Goal: Information Seeking & Learning: Learn about a topic

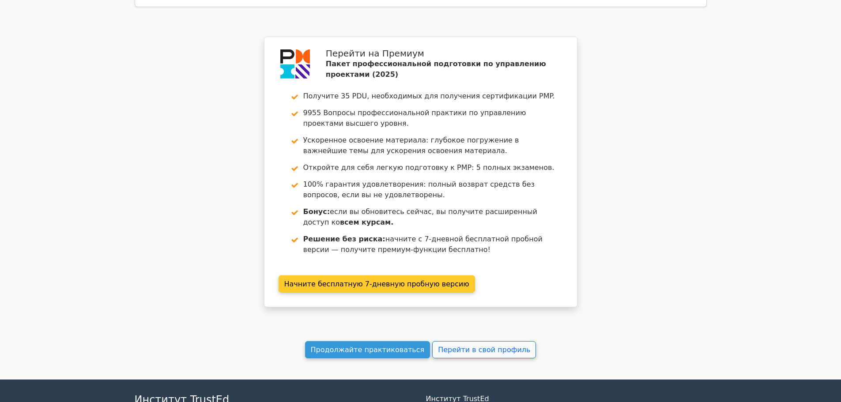
scroll to position [2560, 0]
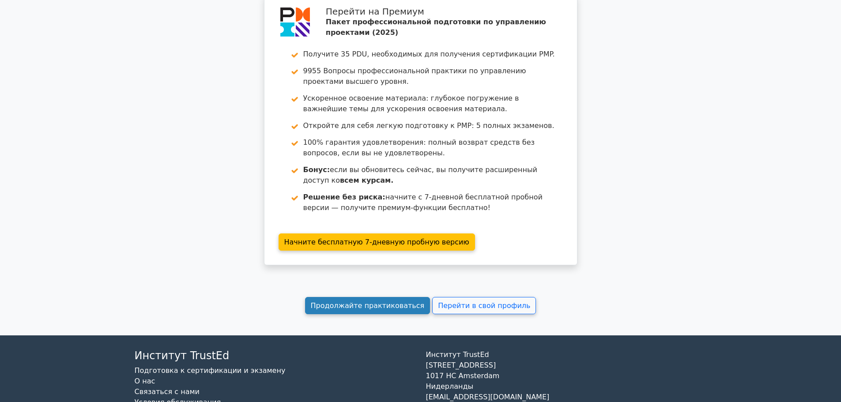
click at [375, 302] on font "Продолжайте практиковаться" at bounding box center [368, 306] width 114 height 8
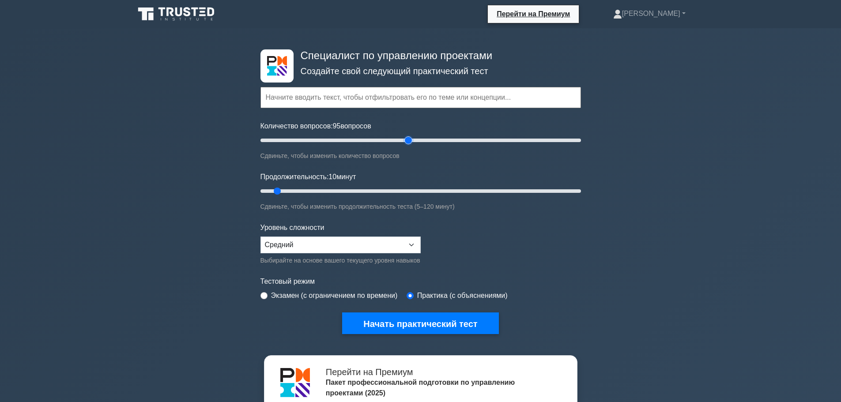
drag, startPoint x: 275, startPoint y: 142, endPoint x: 407, endPoint y: 146, distance: 132.1
click at [407, 146] on input "Количество вопросов: 95 вопросов" at bounding box center [420, 140] width 320 height 11
drag, startPoint x: 408, startPoint y: 142, endPoint x: 414, endPoint y: 141, distance: 6.2
type input "100"
click at [414, 141] on input "Количество вопросов: 100 вопросов" at bounding box center [420, 140] width 320 height 11
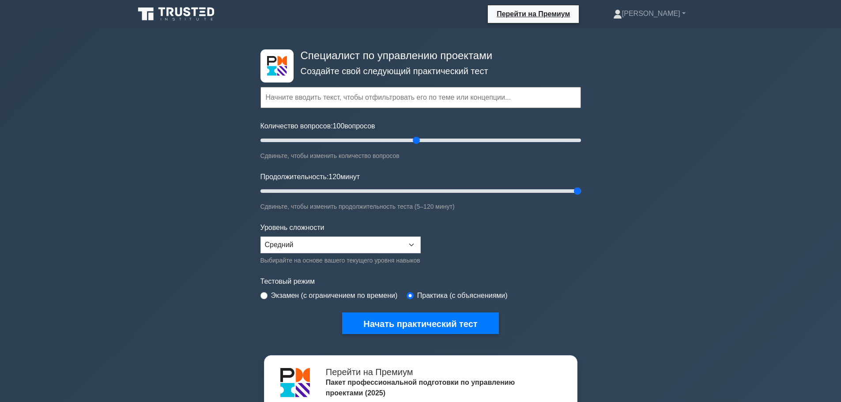
drag, startPoint x: 280, startPoint y: 192, endPoint x: 653, endPoint y: 193, distance: 373.5
type input "120"
click at [581, 193] on input "Продолжительность: 120 минут" at bounding box center [420, 191] width 320 height 11
click at [408, 248] on select "Новичок Средний Эксперт" at bounding box center [340, 245] width 160 height 17
select select "expert"
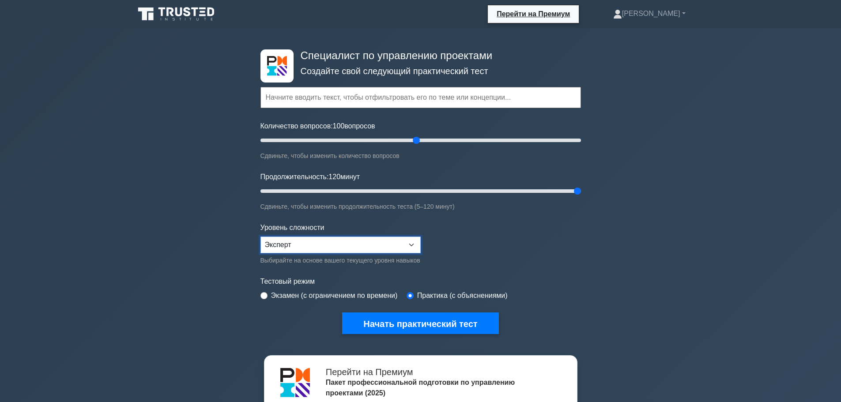
click at [260, 237] on select "Новичок Средний Эксперт" at bounding box center [340, 245] width 160 height 17
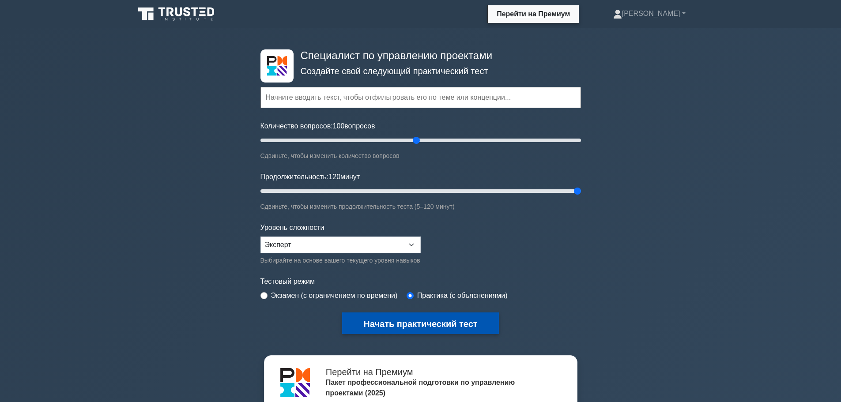
click at [438, 323] on font "Начать практический тест" at bounding box center [420, 324] width 114 height 10
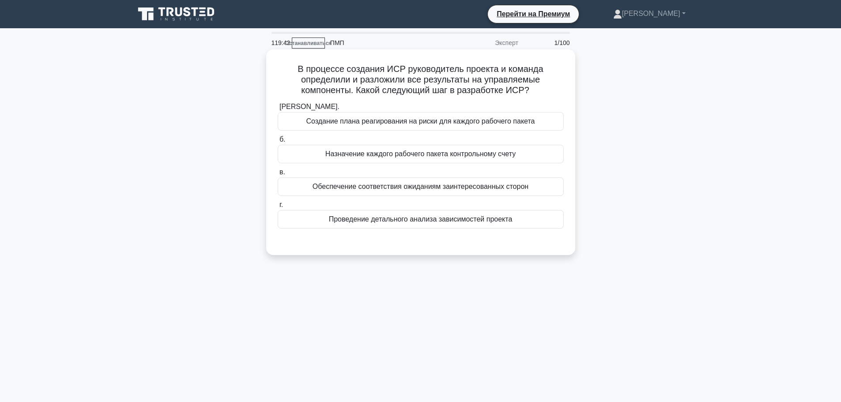
click at [480, 223] on font "Проведение детального анализа зависимостей проекта" at bounding box center [421, 219] width 184 height 8
click at [278, 208] on input "г. Проведение детального анализа зависимостей проекта" at bounding box center [278, 205] width 0 height 6
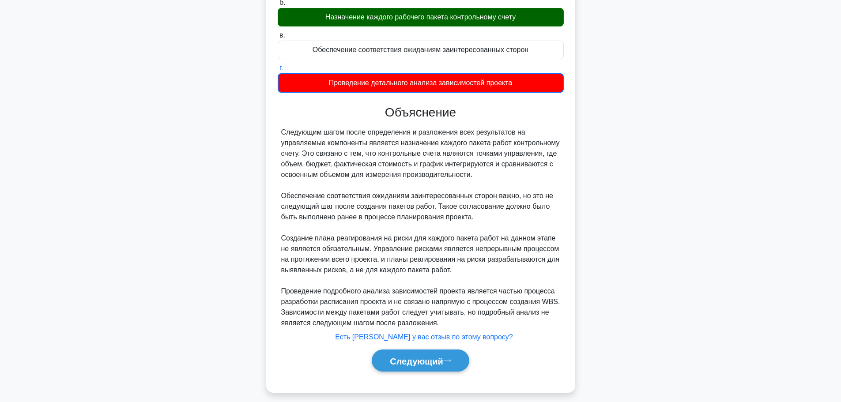
scroll to position [145, 0]
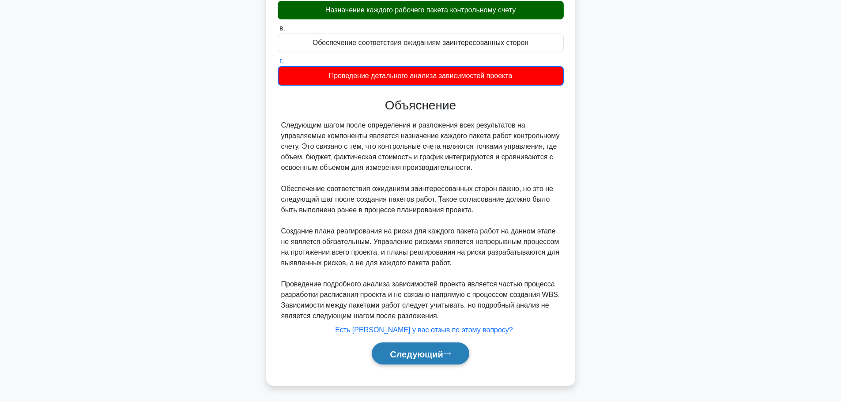
click at [436, 350] on font "Следующий" at bounding box center [416, 354] width 53 height 10
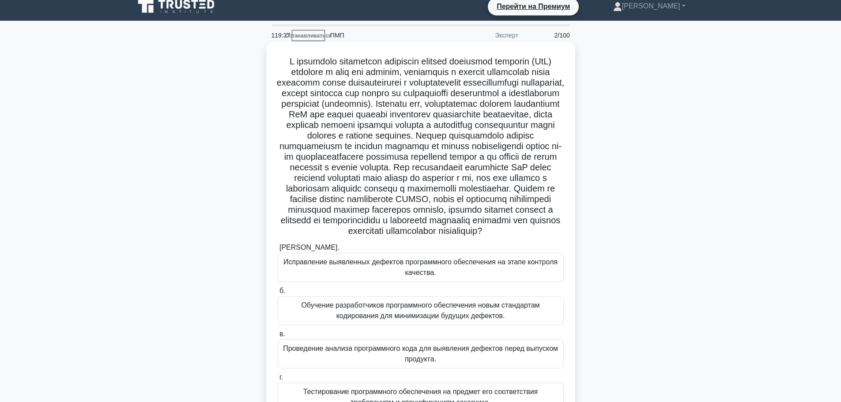
scroll to position [4, 0]
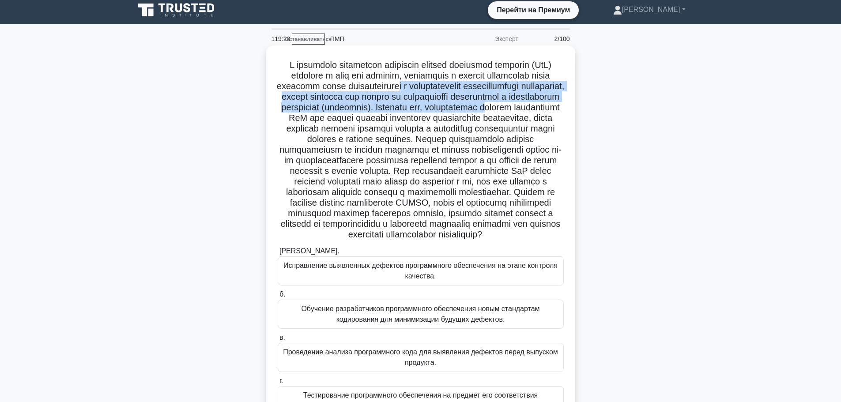
drag, startPoint x: 523, startPoint y: 116, endPoint x: 520, endPoint y: 90, distance: 25.4
click at [520, 90] on font at bounding box center [420, 149] width 287 height 179
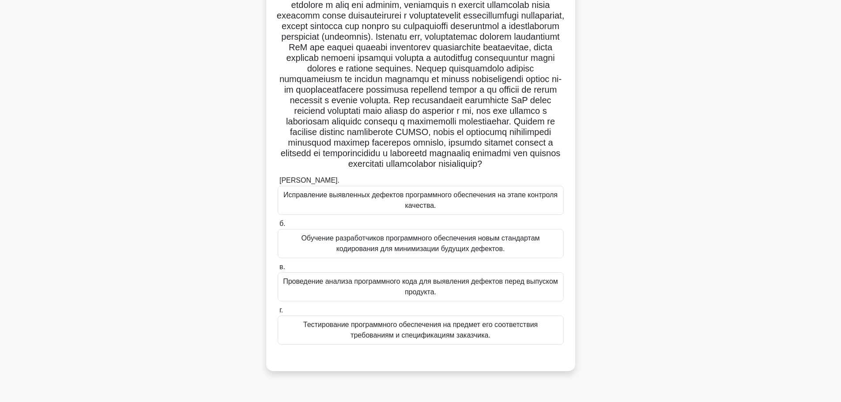
scroll to position [92, 0]
click at [483, 211] on font "Исправление выявленных дефектов программного обеспечения на этапе контроля каче…" at bounding box center [421, 200] width 278 height 21
click at [278, 184] on input "а. Исправление выявленных дефектов программного обеспечения на этапе контроля к…" at bounding box center [278, 181] width 0 height 6
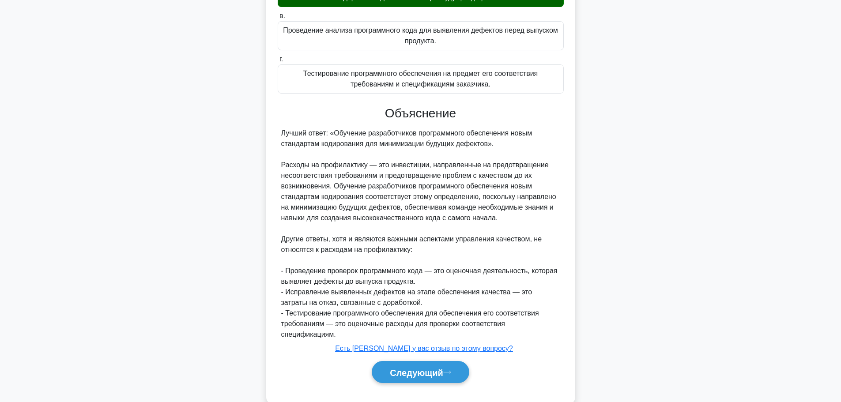
scroll to position [378, 0]
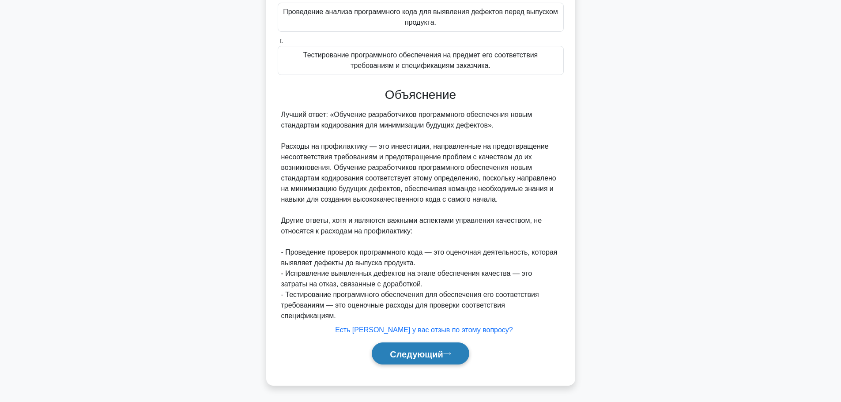
click at [424, 353] on font "Следующий" at bounding box center [416, 354] width 53 height 10
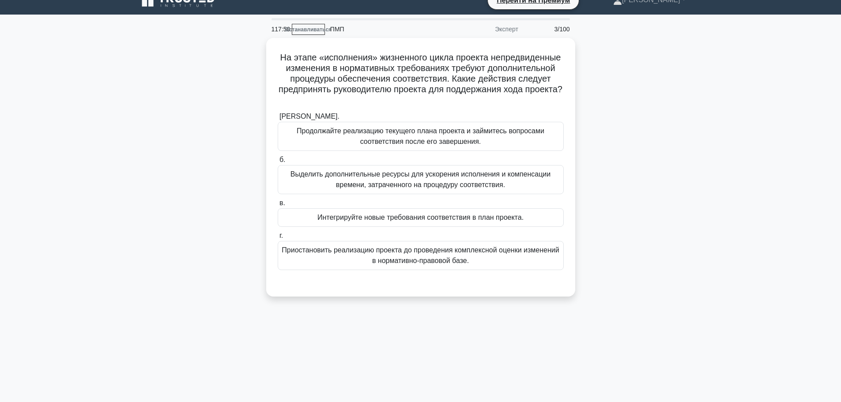
scroll to position [0, 0]
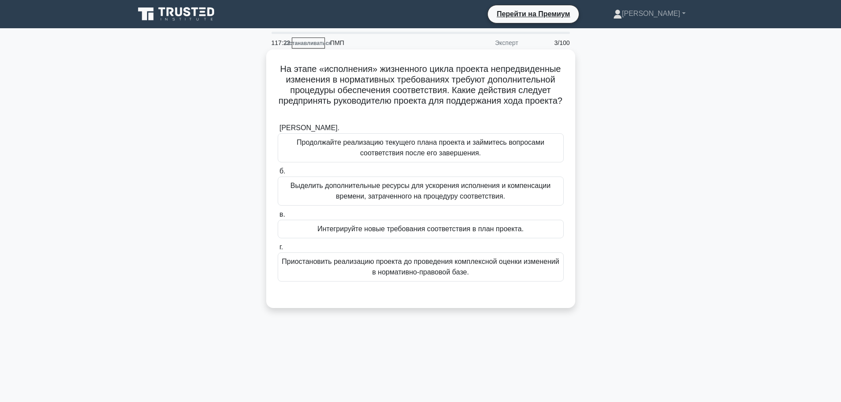
click at [480, 229] on font "Интегрируйте новые требования соответствия в план проекта." at bounding box center [420, 229] width 206 height 8
click at [278, 218] on input "в. Интегрируйте новые требования соответствия в план проекта." at bounding box center [278, 215] width 0 height 6
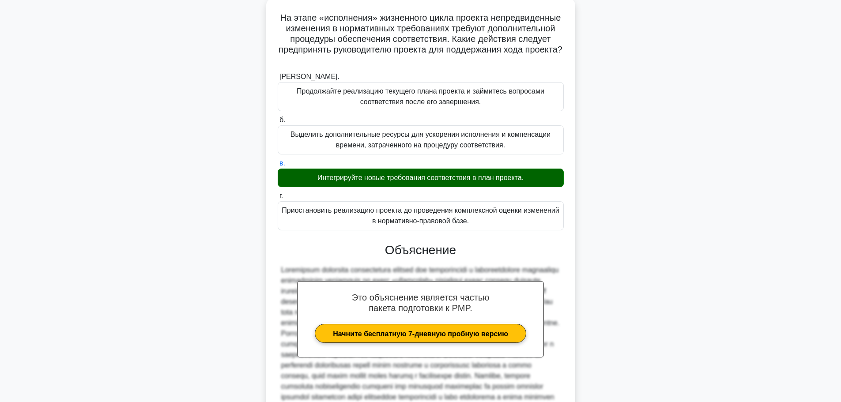
scroll to position [176, 0]
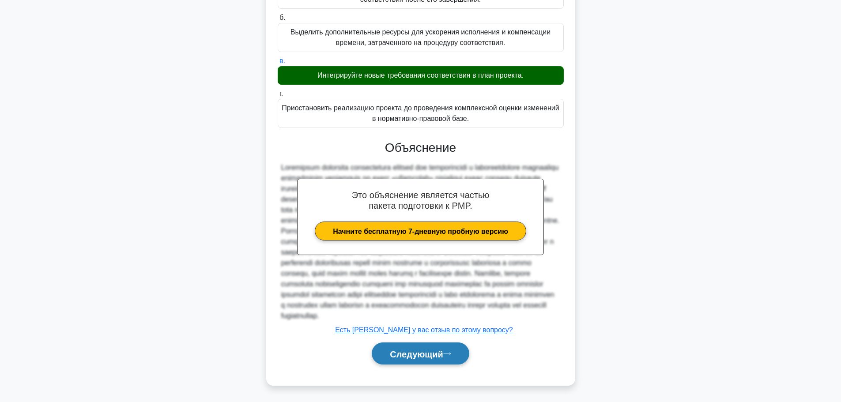
click at [443, 357] on font "Следующий" at bounding box center [416, 354] width 53 height 10
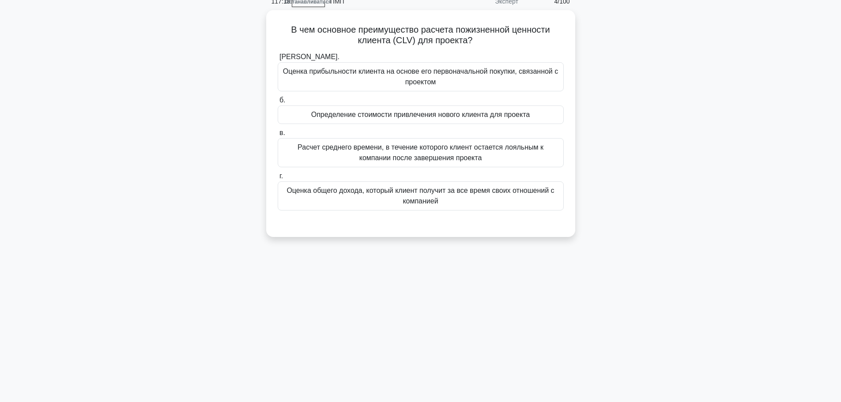
scroll to position [0, 0]
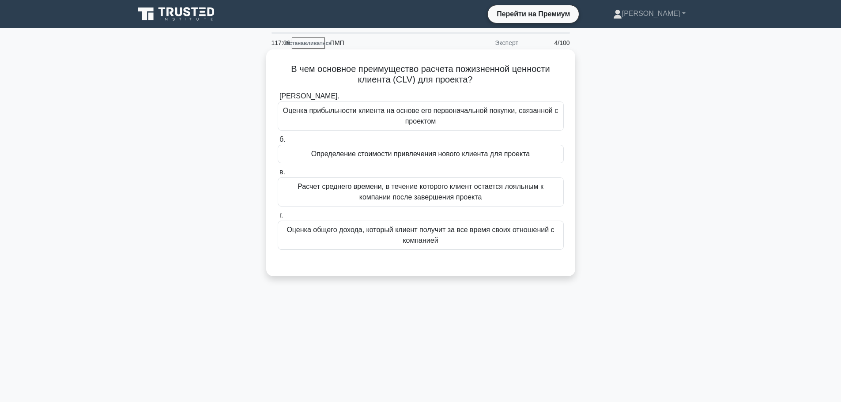
click at [554, 81] on h5 "В чем основное преимущество расчета пожизненной ценности клиента (CLV) для прое…" at bounding box center [421, 75] width 288 height 22
click at [509, 147] on div "Определение стоимости привлечения нового клиента для проекта" at bounding box center [421, 154] width 286 height 19
click at [278, 143] on input "б. Определение стоимости привлечения нового клиента для проекта" at bounding box center [278, 140] width 0 height 6
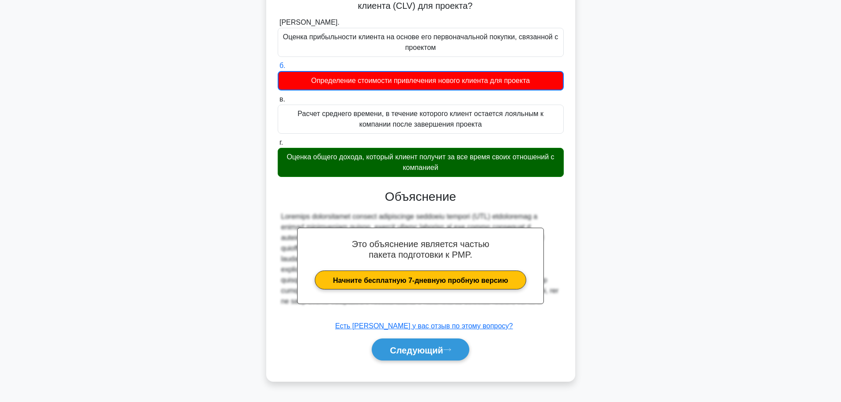
scroll to position [75, 0]
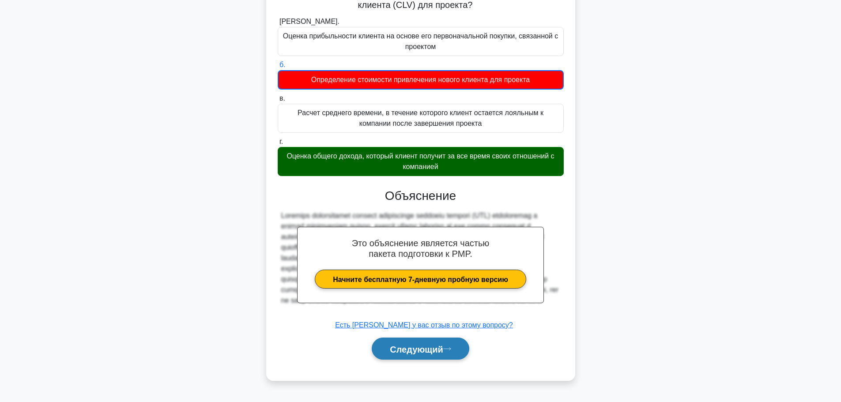
click at [407, 346] on font "Следующий" at bounding box center [416, 349] width 53 height 10
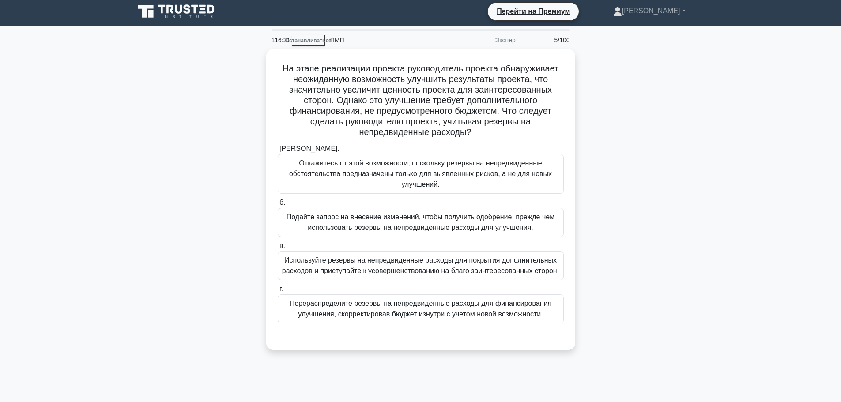
scroll to position [0, 0]
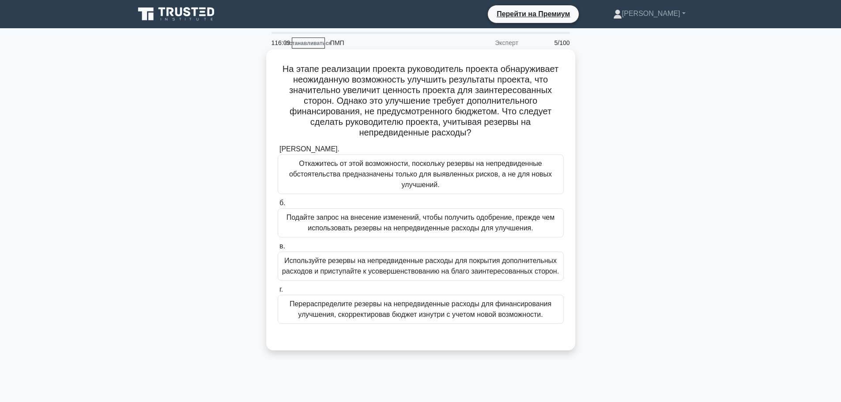
click at [334, 229] on font "Подайте запрос на внесение изменений, чтобы получить одобрение, прежде чем испо…" at bounding box center [421, 223] width 268 height 18
click at [278, 206] on input "б. Подайте запрос на внесение изменений, чтобы получить одобрение, прежде чем и…" at bounding box center [278, 203] width 0 height 6
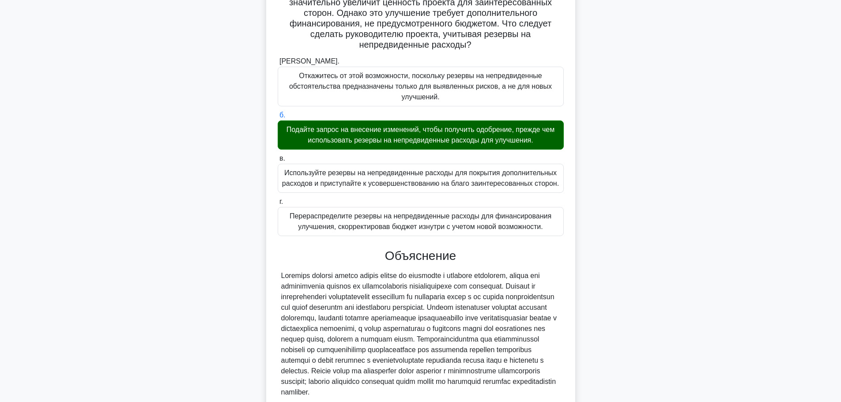
scroll to position [176, 0]
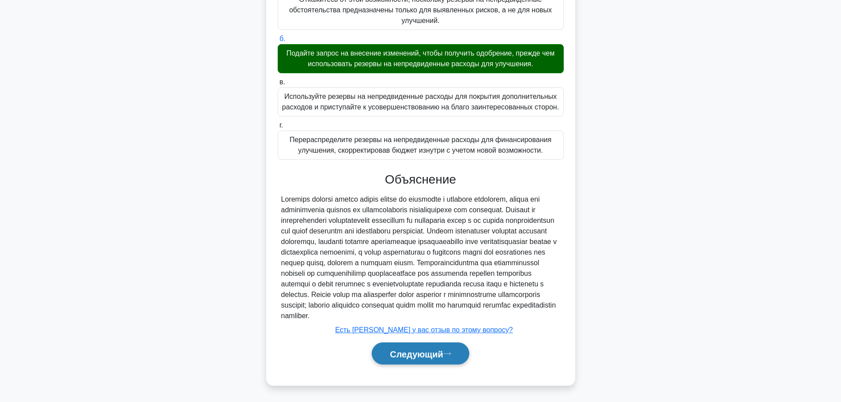
click at [432, 351] on font "Следующий" at bounding box center [416, 354] width 53 height 10
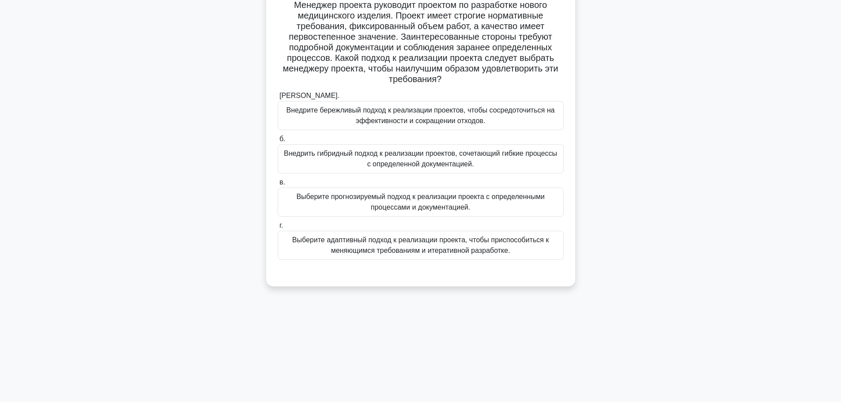
scroll to position [75, 0]
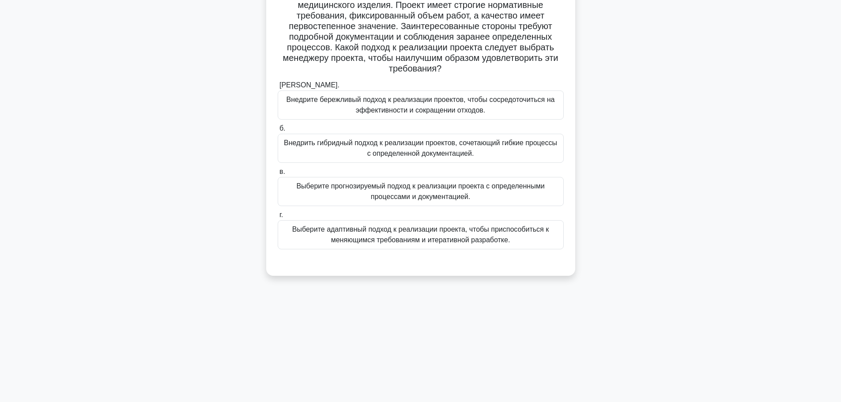
click at [437, 107] on font "Внедрите бережливый подход к реализации проектов, чтобы сосредоточиться на эффе…" at bounding box center [421, 105] width 268 height 18
click at [278, 88] on input "а. Внедрите бережливый подход к реализации проектов, чтобы сосредоточиться на э…" at bounding box center [278, 86] width 0 height 6
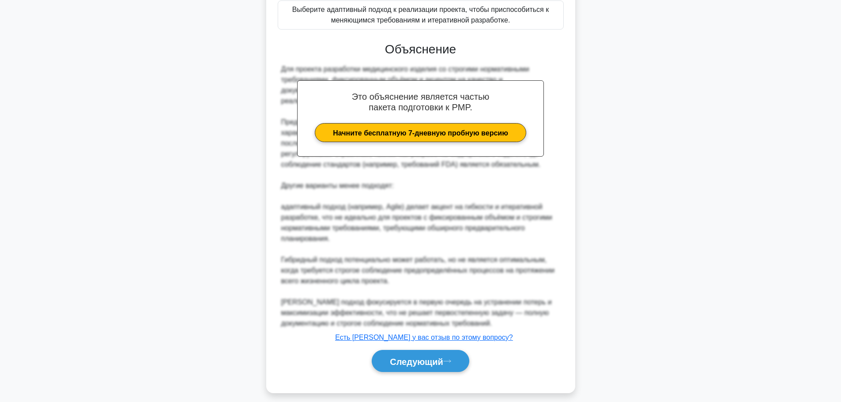
scroll to position [304, 0]
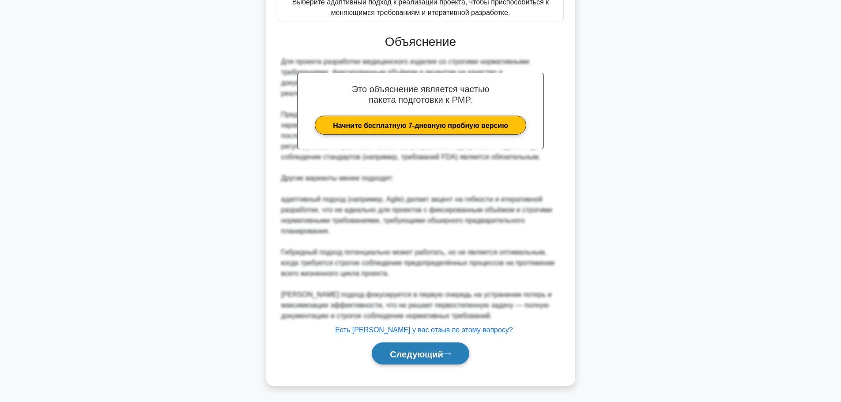
click at [431, 351] on font "Следующий" at bounding box center [416, 354] width 53 height 10
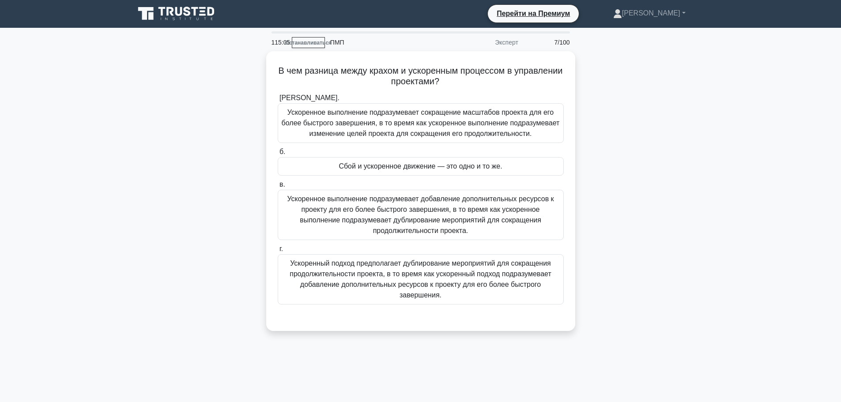
scroll to position [0, 0]
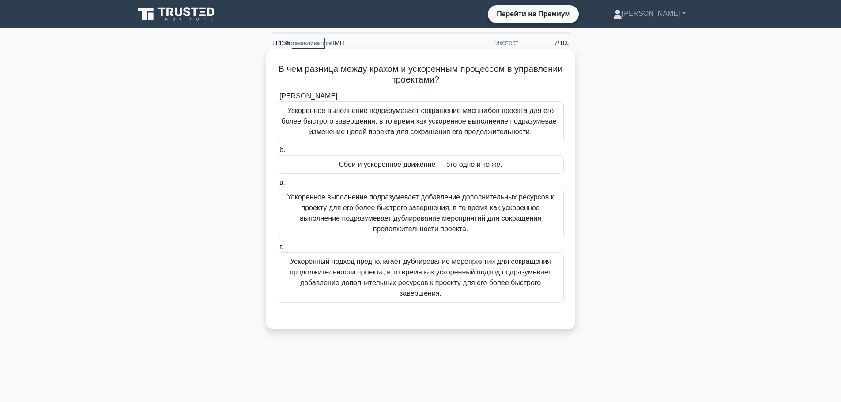
click at [530, 124] on font "Ускоренное выполнение подразумевает сокращение масштабов проекта для его более …" at bounding box center [421, 121] width 278 height 29
click at [278, 99] on input "а. Ускоренное выполнение подразумевает сокращение масштабов проекта для его бол…" at bounding box center [278, 97] width 0 height 6
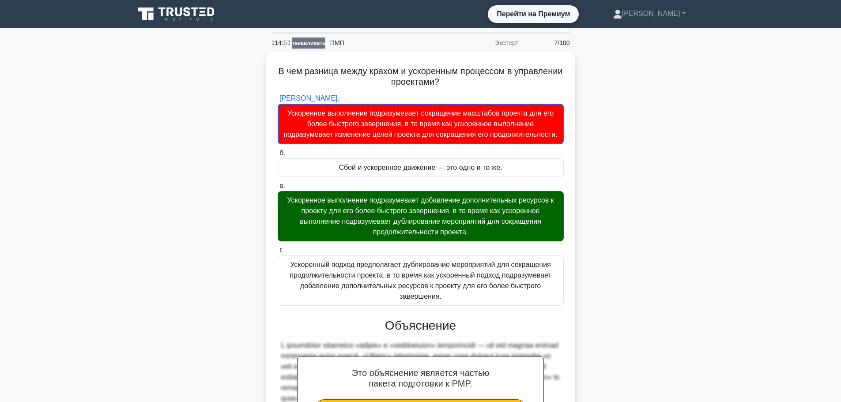
click at [306, 43] on font "Останавливаться" at bounding box center [308, 43] width 47 height 6
click at [304, 41] on font "Останавливаться" at bounding box center [308, 43] width 47 height 6
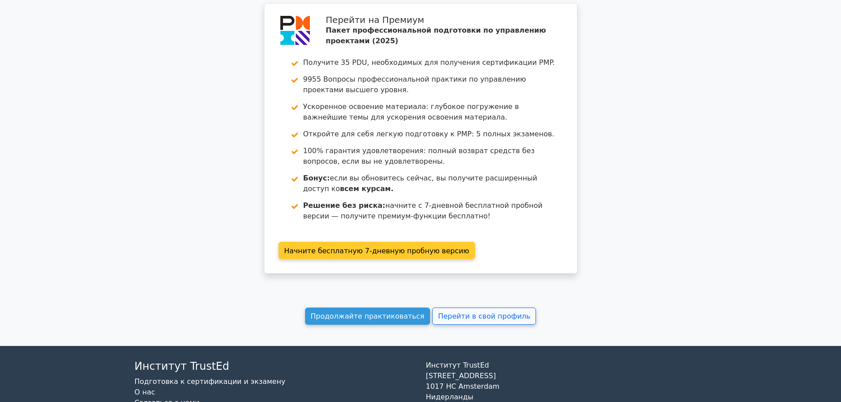
scroll to position [1458, 0]
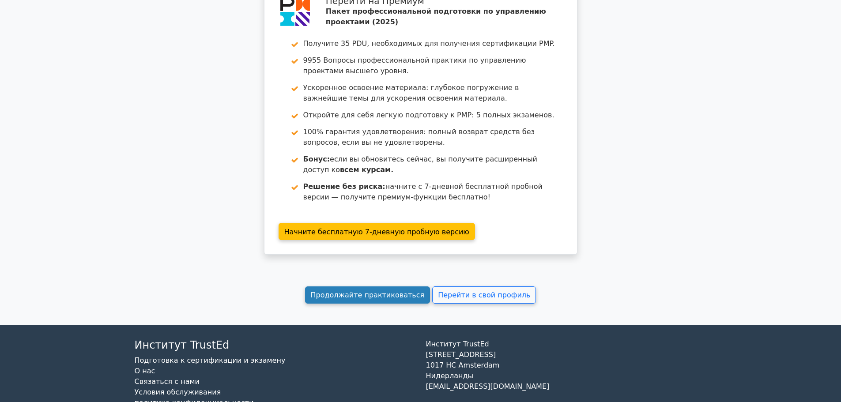
click at [364, 291] on font "Продолжайте практиковаться" at bounding box center [368, 295] width 114 height 8
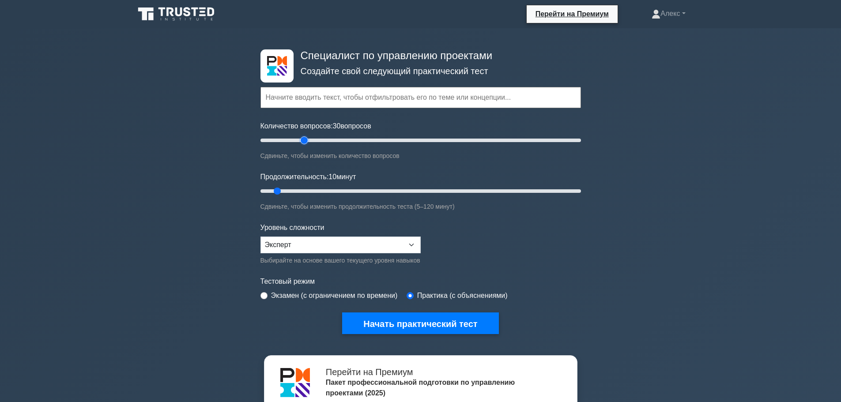
drag, startPoint x: 272, startPoint y: 143, endPoint x: 368, endPoint y: 142, distance: 95.8
click at [307, 142] on input "Количество вопросов: 30 вопросов" at bounding box center [420, 140] width 320 height 11
click at [450, 143] on input "Количество вопросов: 30 вопросов" at bounding box center [420, 140] width 320 height 11
drag, startPoint x: 446, startPoint y: 143, endPoint x: 417, endPoint y: 142, distance: 28.7
type input "100"
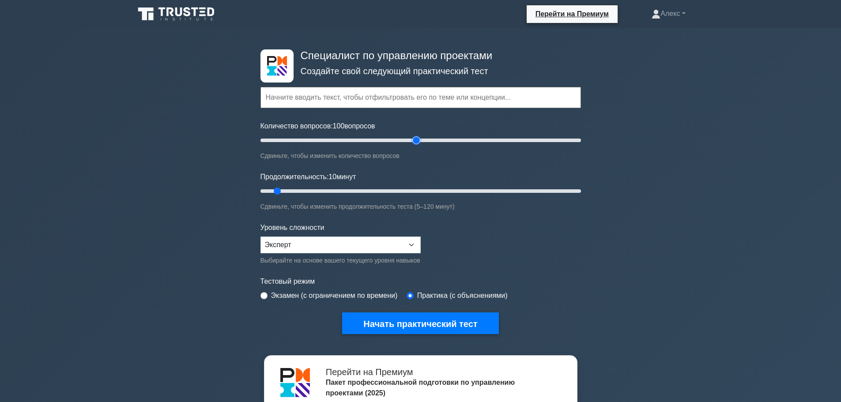
click at [417, 142] on input "Количество вопросов: 100 вопросов" at bounding box center [420, 140] width 320 height 11
drag, startPoint x: 279, startPoint y: 187, endPoint x: 284, endPoint y: 187, distance: 4.9
click at [284, 187] on input "Продолжительность: 15 минут" at bounding box center [420, 191] width 320 height 11
drag, startPoint x: 290, startPoint y: 187, endPoint x: 637, endPoint y: 199, distance: 346.7
type input "120"
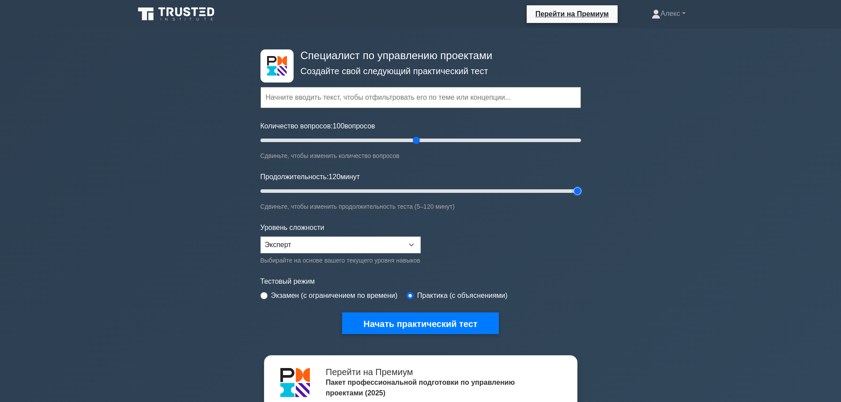
click at [581, 196] on input "Продолжительность: 120 минут" at bounding box center [420, 191] width 320 height 11
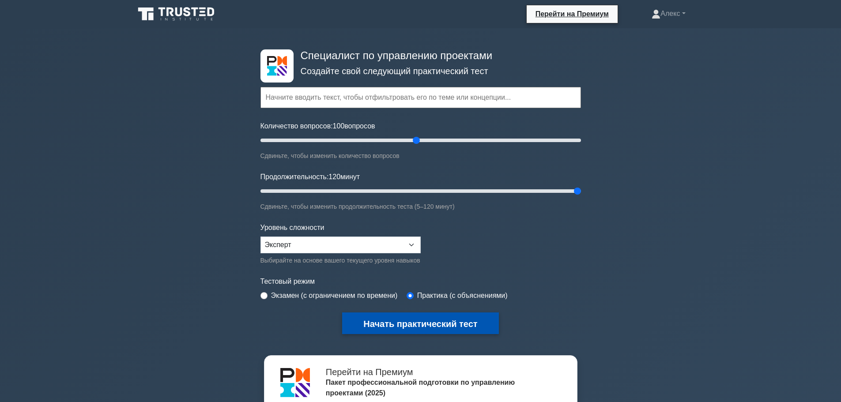
click at [412, 318] on font "Начать практический тест" at bounding box center [420, 323] width 114 height 10
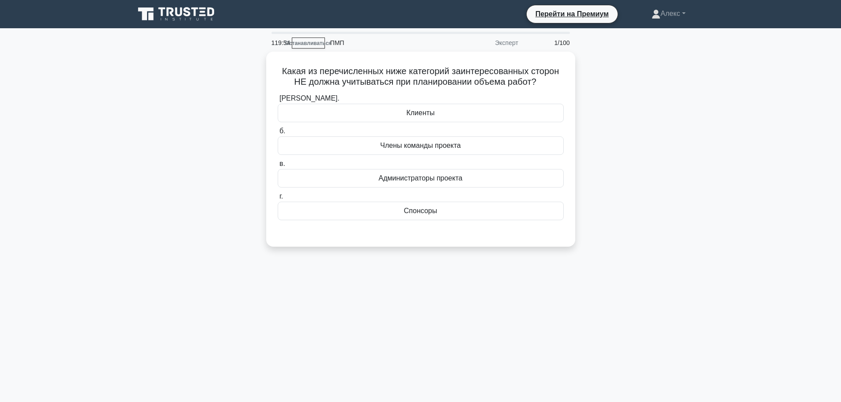
click at [625, 128] on div "Какая из перечисленных ниже категорий заинтересованных сторон НЕ должна учитыва…" at bounding box center [420, 155] width 583 height 206
click at [498, 177] on div "Администраторы проекта" at bounding box center [421, 176] width 286 height 19
click at [278, 165] on input "в. Администраторы проекта" at bounding box center [278, 162] width 0 height 6
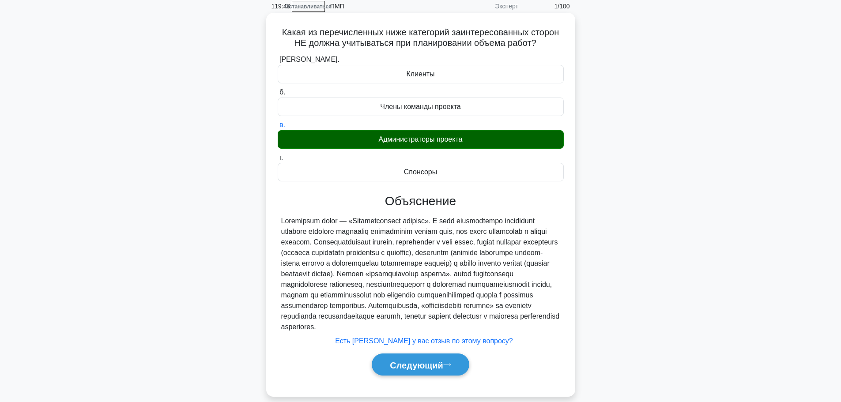
scroll to position [75, 0]
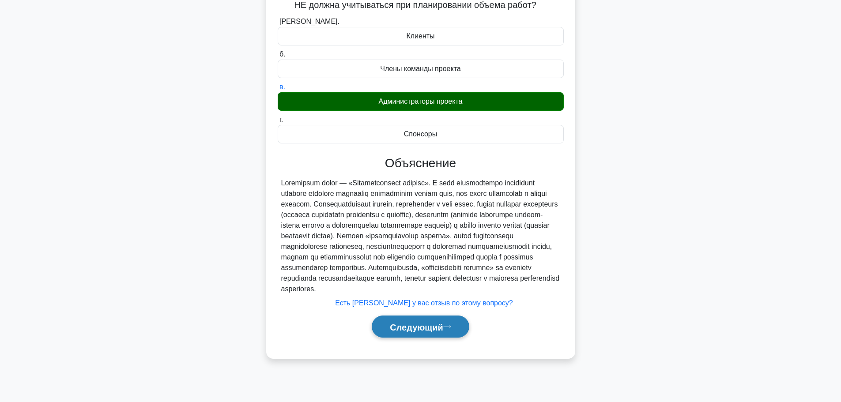
click at [392, 330] on button "Следующий" at bounding box center [421, 327] width 98 height 23
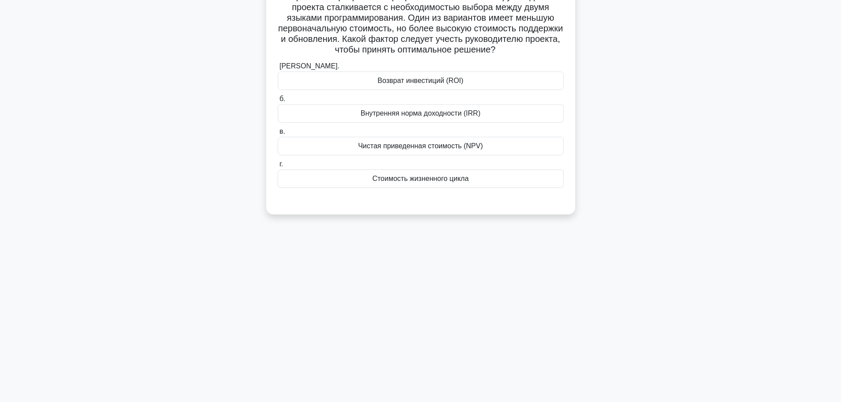
scroll to position [0, 0]
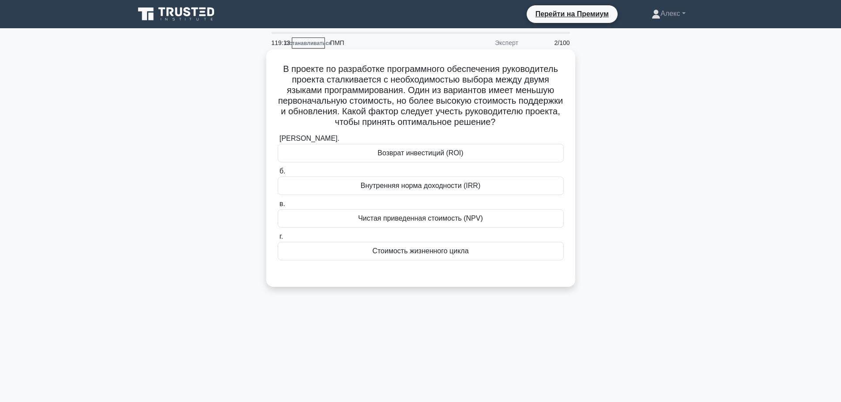
click at [453, 219] on font "Чистая приведенная стоимость (NPV)" at bounding box center [420, 219] width 125 height 8
click at [278, 207] on input "в. Чистая приведенная стоимость (NPV)" at bounding box center [278, 204] width 0 height 6
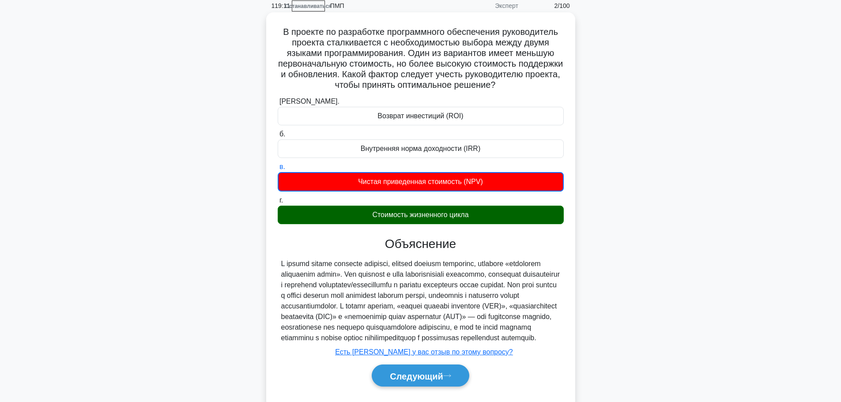
scroll to position [75, 0]
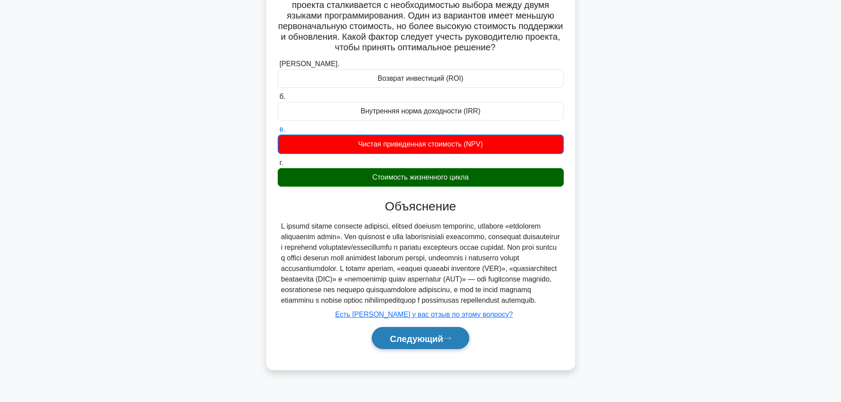
click at [412, 344] on button "Следующий" at bounding box center [421, 338] width 98 height 23
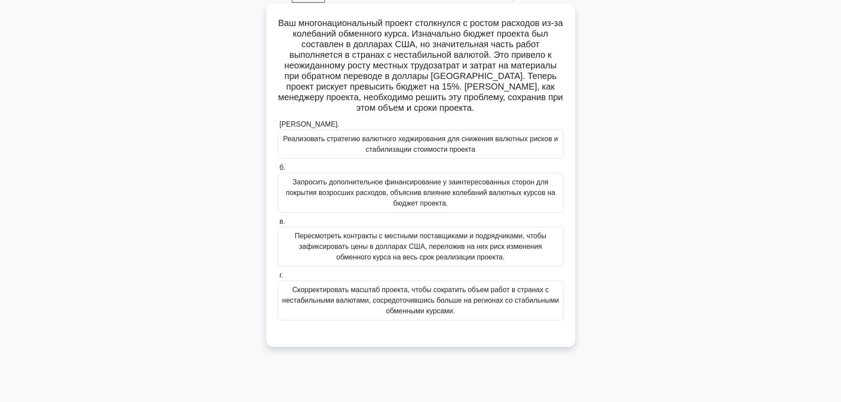
scroll to position [30, 0]
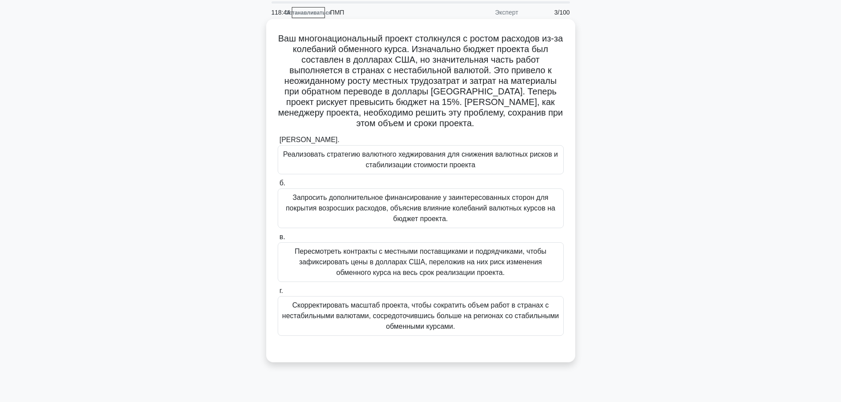
click at [513, 183] on label "б. Запросить дополнительное финансирование у заинтересованных сторон для покрыт…" at bounding box center [421, 203] width 286 height 50
click at [278, 183] on input "б. Запросить дополнительное финансирование у заинтересованных сторон для покрыт…" at bounding box center [278, 184] width 0 height 6
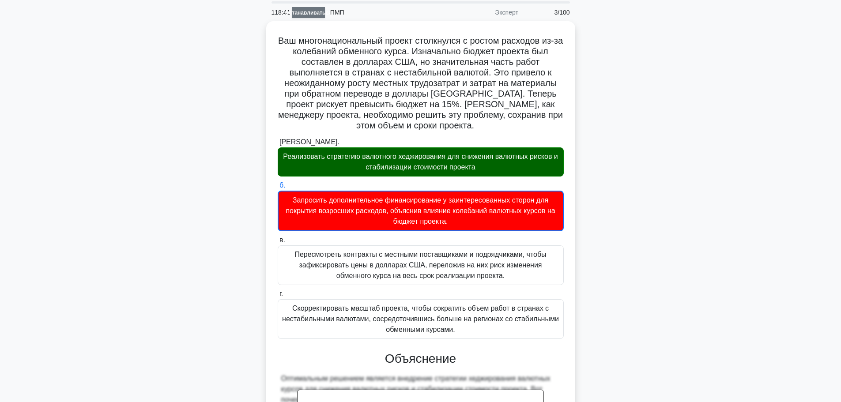
click at [305, 15] on font "Останавливаться" at bounding box center [308, 13] width 47 height 6
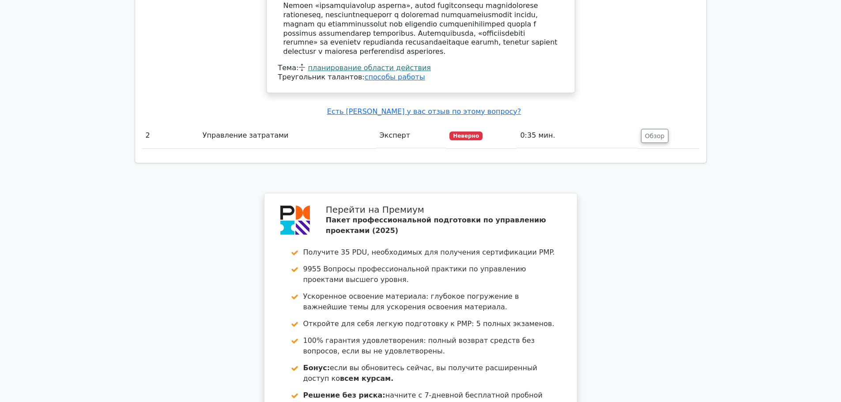
scroll to position [1252, 0]
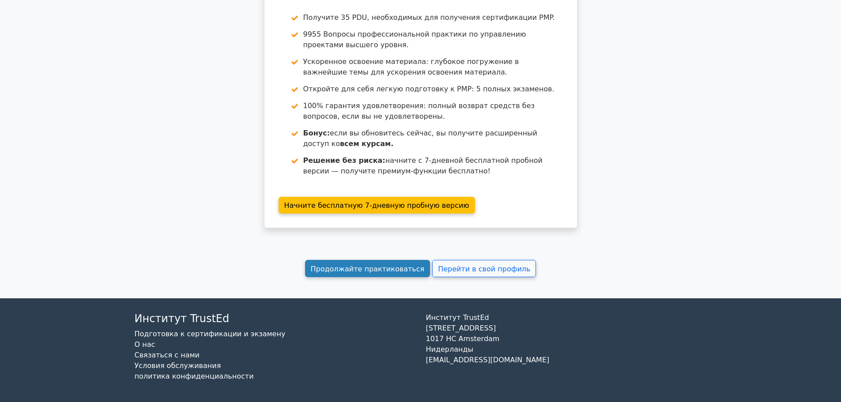
click at [402, 266] on font "Продолжайте практиковаться" at bounding box center [368, 268] width 114 height 8
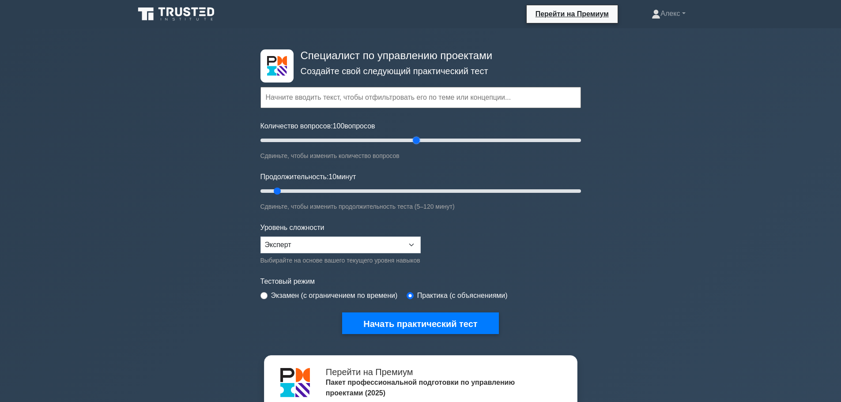
drag, startPoint x: 271, startPoint y: 140, endPoint x: 413, endPoint y: 142, distance: 142.2
type input "100"
click at [413, 142] on input "Количество вопросов: 100 вопросов" at bounding box center [420, 140] width 320 height 11
drag, startPoint x: 279, startPoint y: 191, endPoint x: 596, endPoint y: 196, distance: 317.0
type input "120"
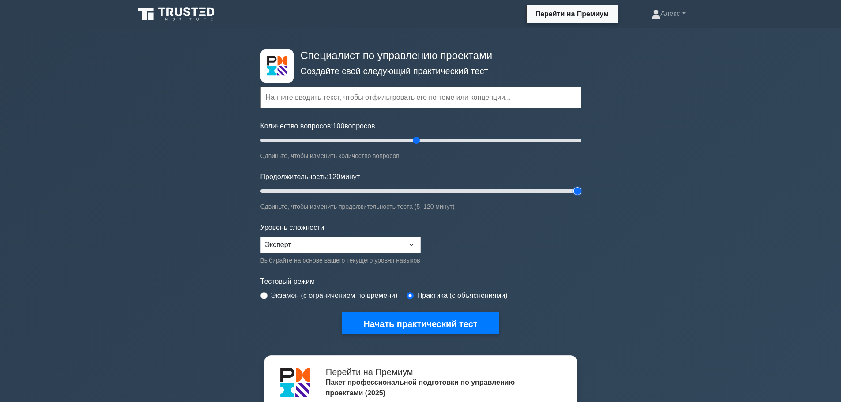
click at [581, 196] on input "Продолжительность: 120 минут" at bounding box center [420, 191] width 320 height 11
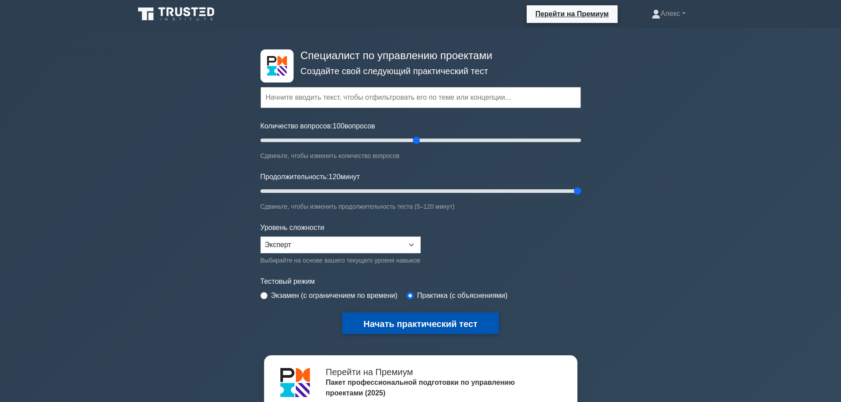
click at [471, 321] on font "Начать практический тест" at bounding box center [420, 324] width 114 height 10
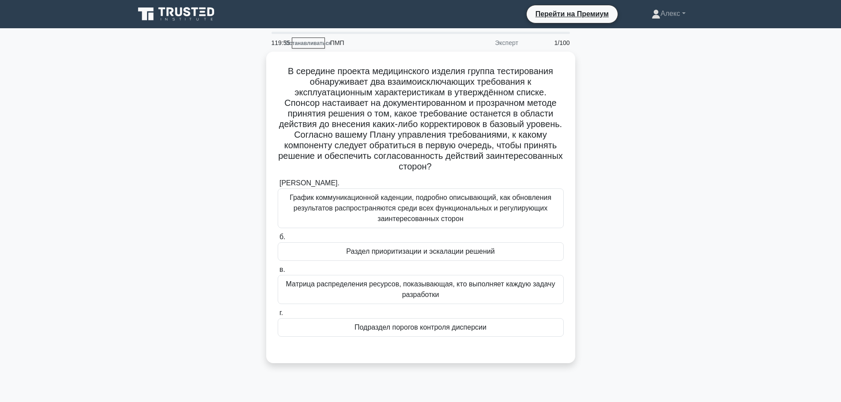
click at [684, 136] on div ".spinner_0XTQ{transform-origin:center;animation:spinner_y6GP .75s linear infini…" at bounding box center [420, 213] width 583 height 322
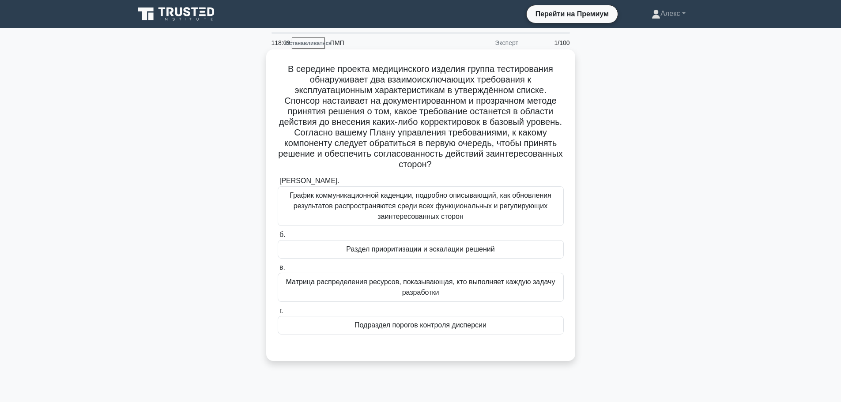
click at [367, 246] on font "Раздел приоритизации и эскалации решений" at bounding box center [420, 249] width 148 height 8
click at [278, 238] on input "б. Раздел приоритизации и эскалации решений" at bounding box center [278, 235] width 0 height 6
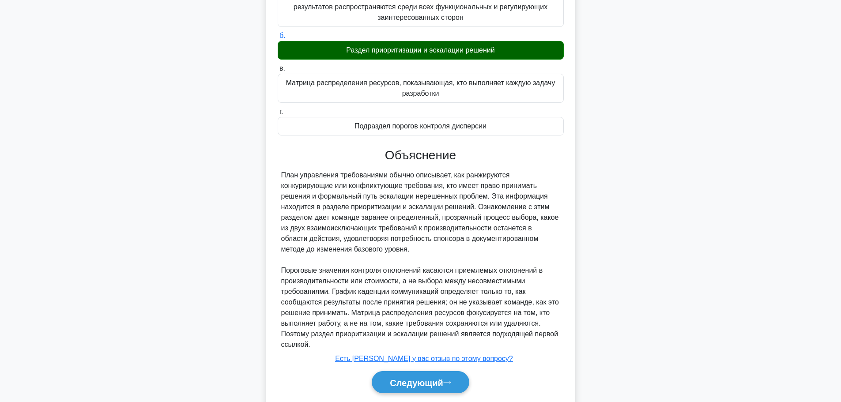
scroll to position [221, 0]
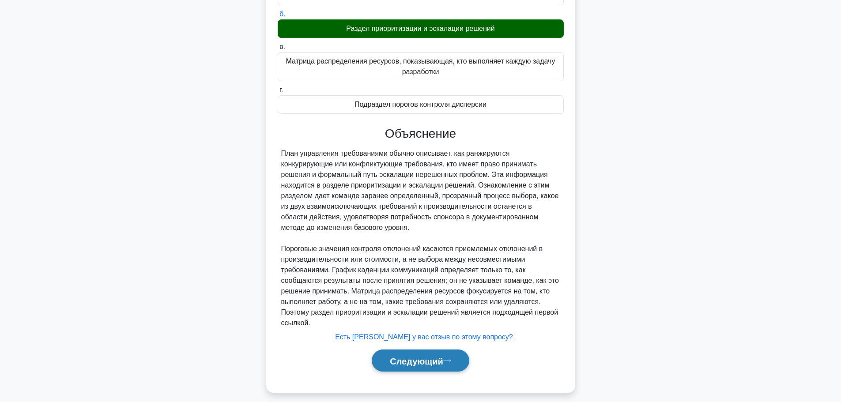
click at [406, 364] on font "Следующий" at bounding box center [416, 361] width 53 height 10
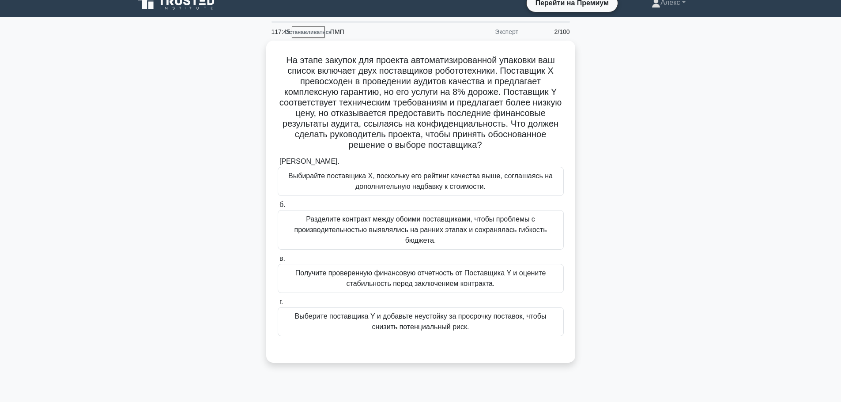
scroll to position [0, 0]
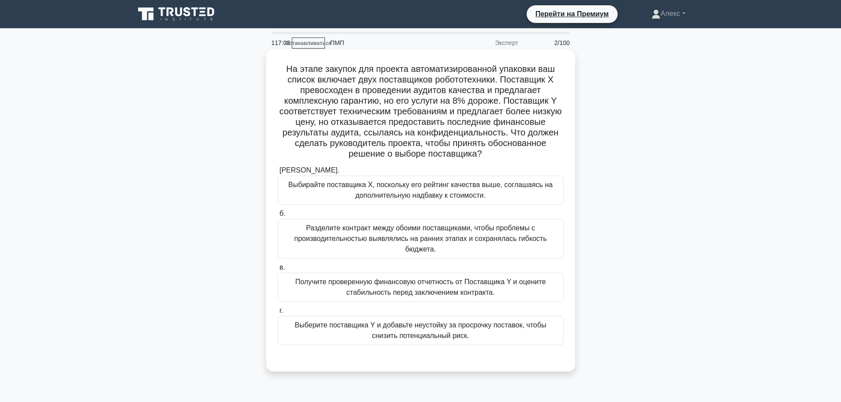
click at [410, 339] on font "Выберите поставщика Y и добавьте неустойку за просрочку поставок, чтобы снизить…" at bounding box center [421, 330] width 252 height 18
click at [278, 314] on input "г. Выберите поставщика Y и добавьте неустойку за просрочку поставок, чтобы сниз…" at bounding box center [278, 311] width 0 height 6
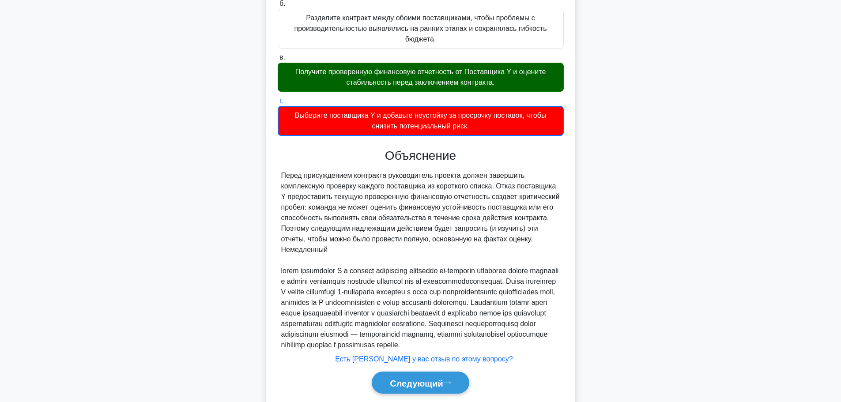
scroll to position [251, 0]
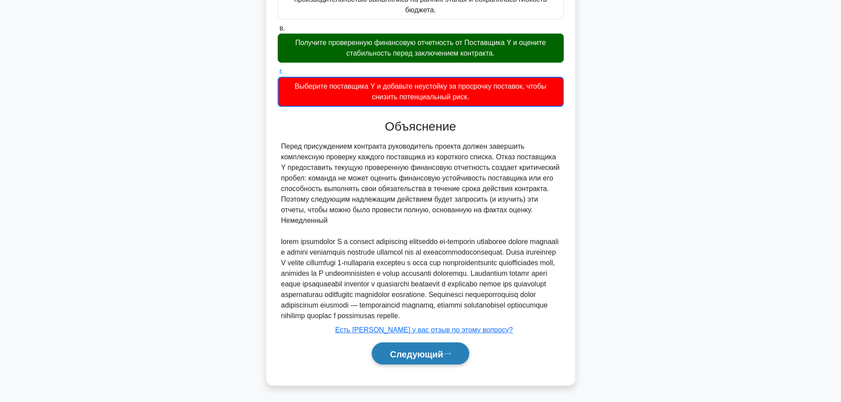
click at [426, 351] on font "Следующий" at bounding box center [416, 354] width 53 height 10
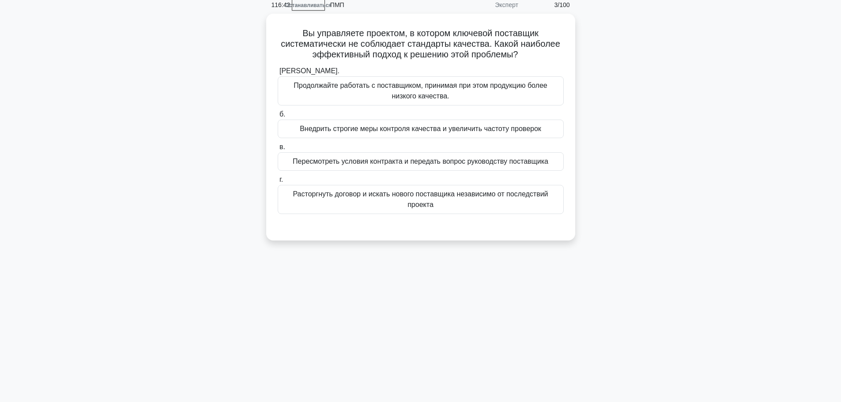
scroll to position [0, 0]
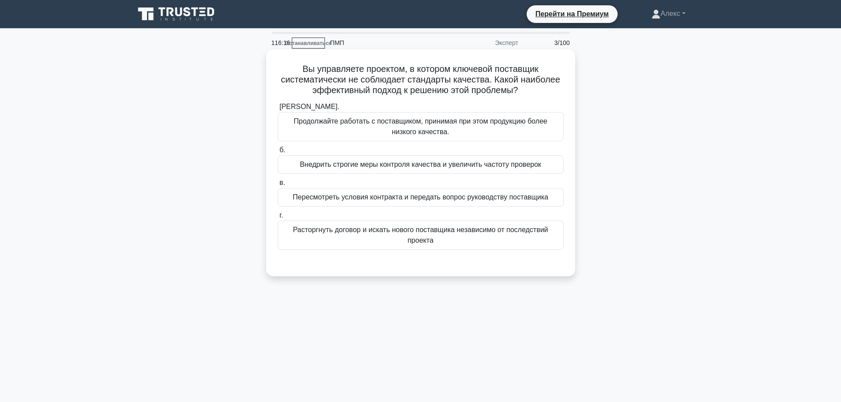
click at [407, 167] on font "Внедрить строгие меры контроля качества и увеличить частоту проверок" at bounding box center [420, 165] width 241 height 8
click at [278, 153] on input "б. Внедрить строгие меры контроля качества и увеличить частоту проверок" at bounding box center [278, 150] width 0 height 6
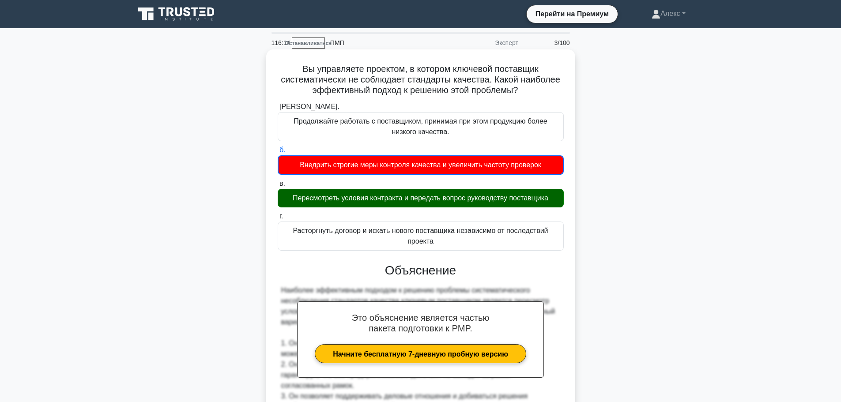
scroll to position [293, 0]
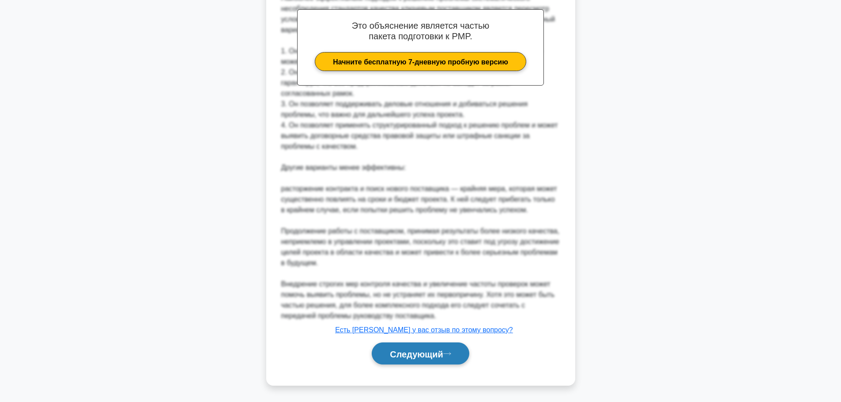
click at [416, 361] on button "Следующий" at bounding box center [421, 354] width 98 height 23
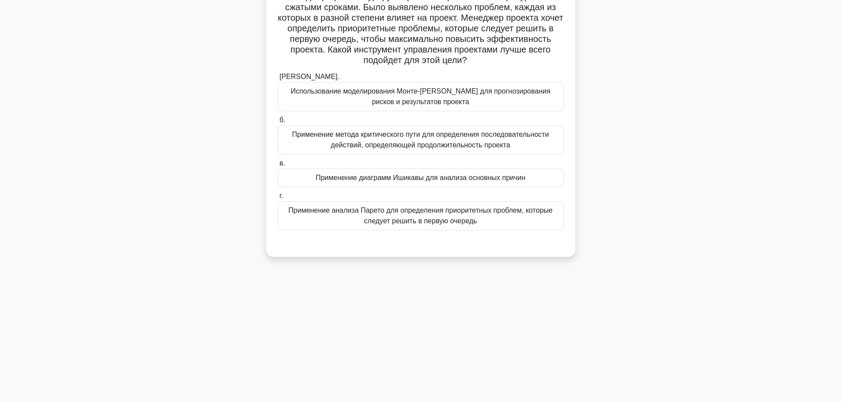
scroll to position [0, 0]
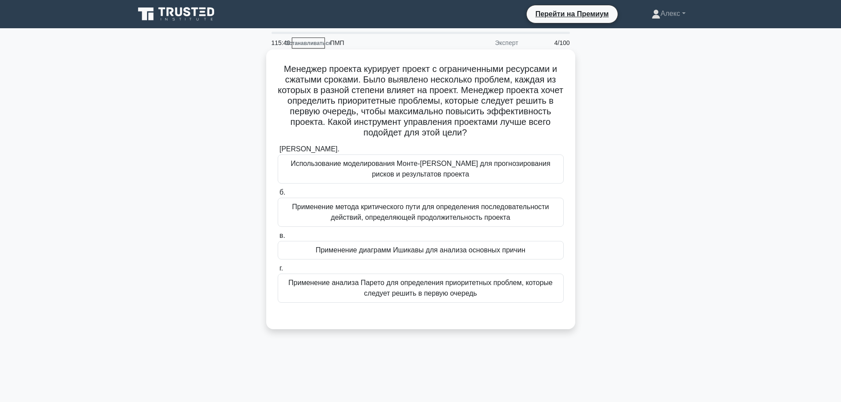
click at [418, 285] on font "Применение анализа Парето для определения приоритетных проблем, которые следует…" at bounding box center [420, 288] width 264 height 18
click at [278, 271] on input "г. Применение анализа Парето для определения приоритетных проблем, которые след…" at bounding box center [278, 269] width 0 height 6
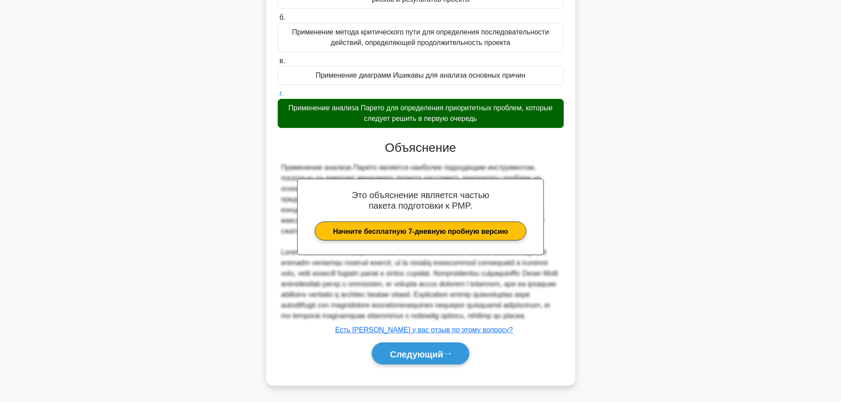
scroll to position [186, 0]
click at [430, 350] on font "Следующий" at bounding box center [416, 354] width 53 height 10
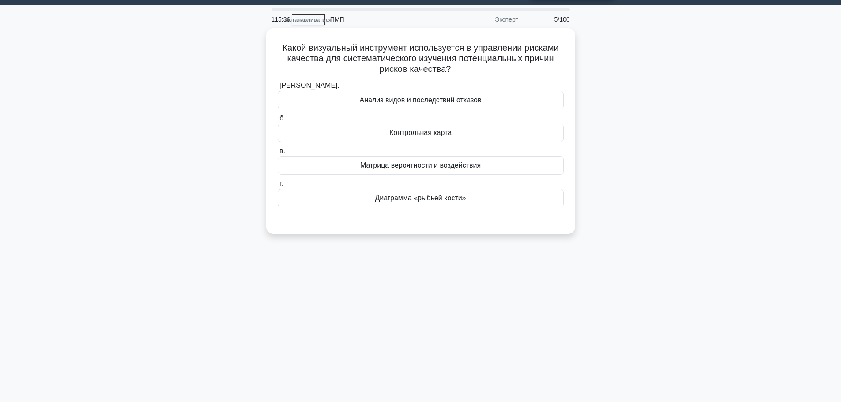
scroll to position [0, 0]
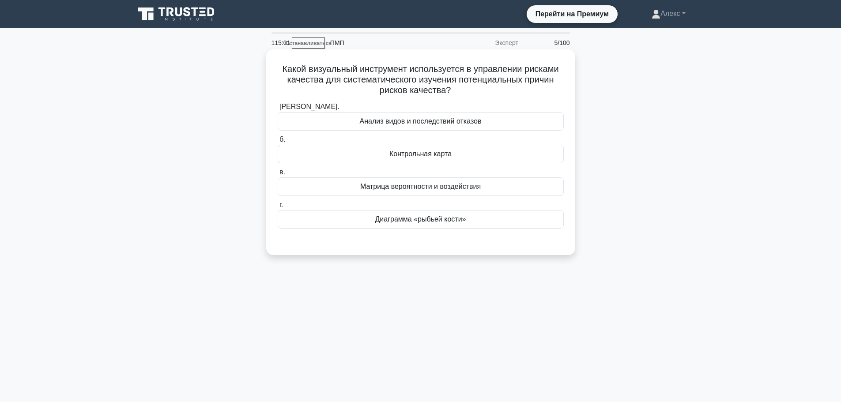
click at [413, 223] on font "Диаграмма «рыбьей кости»" at bounding box center [420, 219] width 91 height 8
click at [278, 208] on input "г. Диаграмма «рыбьей кости»" at bounding box center [278, 205] width 0 height 6
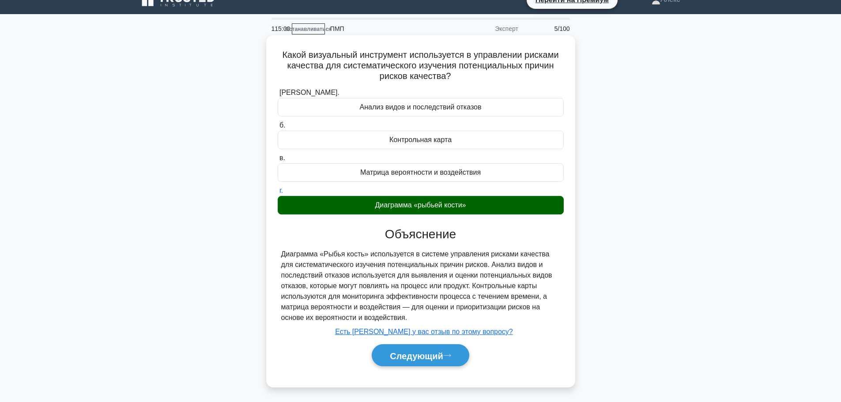
scroll to position [75, 0]
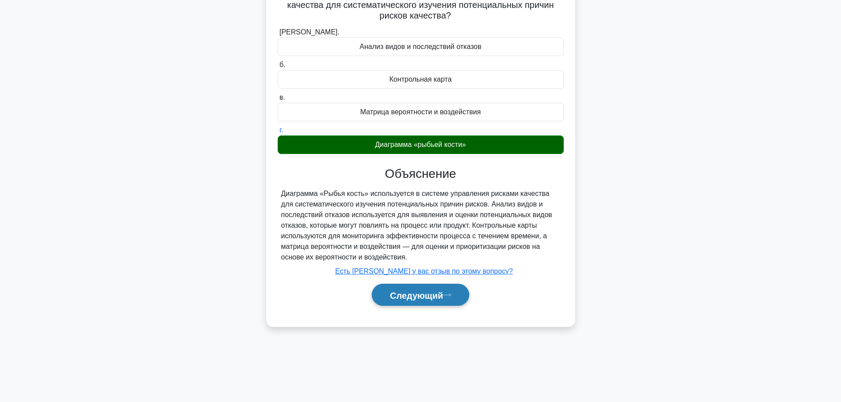
click at [411, 289] on button "Следующий" at bounding box center [421, 295] width 98 height 23
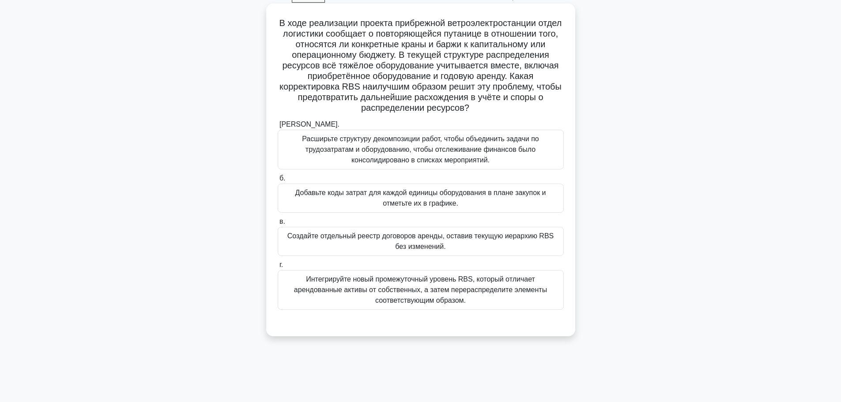
scroll to position [30, 0]
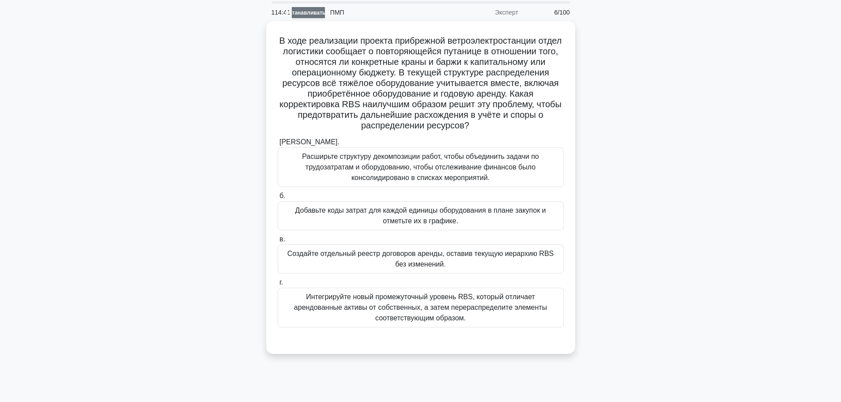
click at [301, 9] on link "Останавливаться" at bounding box center [308, 12] width 33 height 11
